Goal: Task Accomplishment & Management: Manage account settings

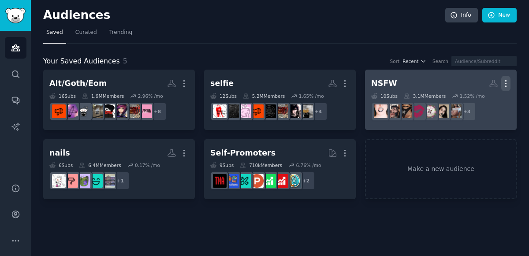
click at [505, 85] on icon "button" at bounding box center [505, 84] width 1 height 6
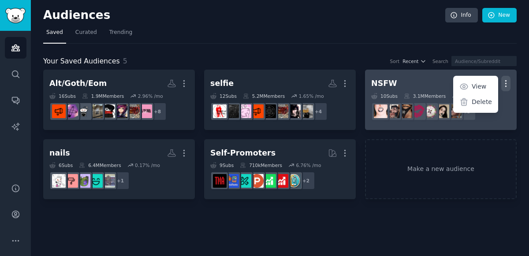
click at [434, 80] on h2 "NSFW Custom Audience More View Delete" at bounding box center [440, 83] width 139 height 15
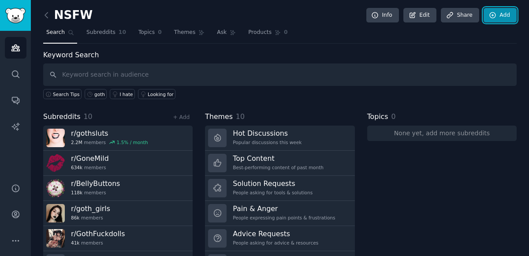
click at [498, 17] on link "Add" at bounding box center [499, 15] width 33 height 15
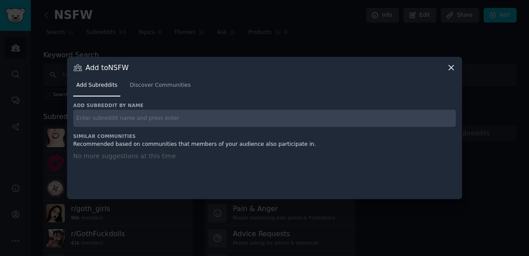
click at [159, 118] on input "text" at bounding box center [264, 118] width 383 height 17
type input "Tittydrop"
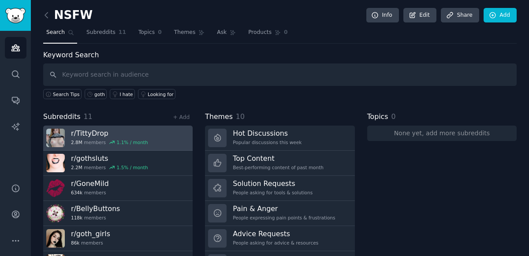
click at [98, 141] on div "2.8M members 1.1 % / month" at bounding box center [109, 142] width 77 height 6
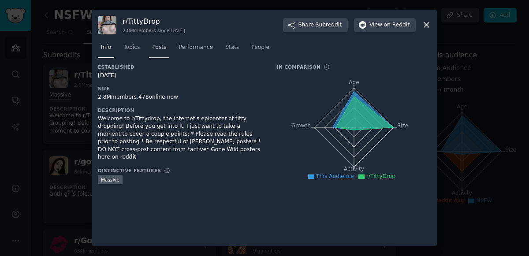
click at [159, 49] on span "Posts" at bounding box center [159, 48] width 14 height 8
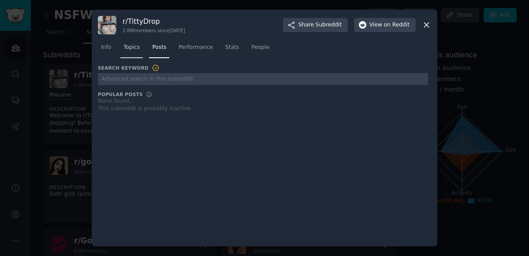
click at [126, 47] on span "Topics" at bounding box center [131, 48] width 16 height 8
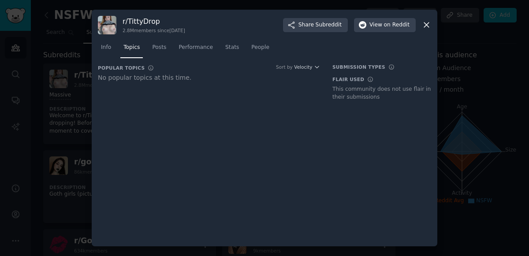
click at [492, 117] on div at bounding box center [264, 128] width 529 height 256
